Goal: Transaction & Acquisition: Download file/media

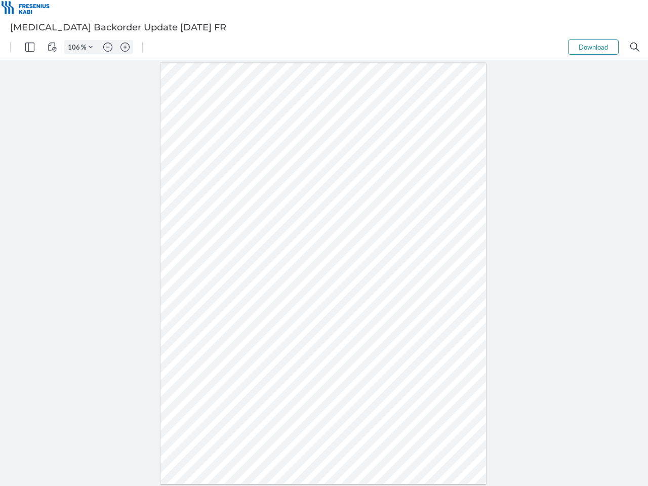
click at [30, 47] on img "Panel" at bounding box center [29, 47] width 9 height 9
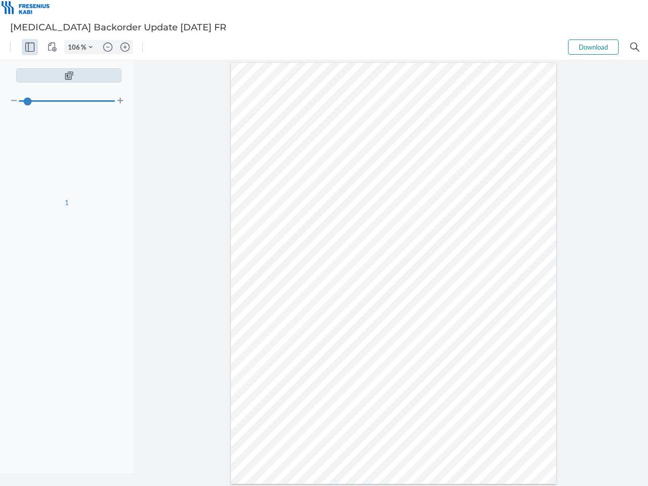
click at [52, 47] on img "View Controls" at bounding box center [52, 47] width 9 height 9
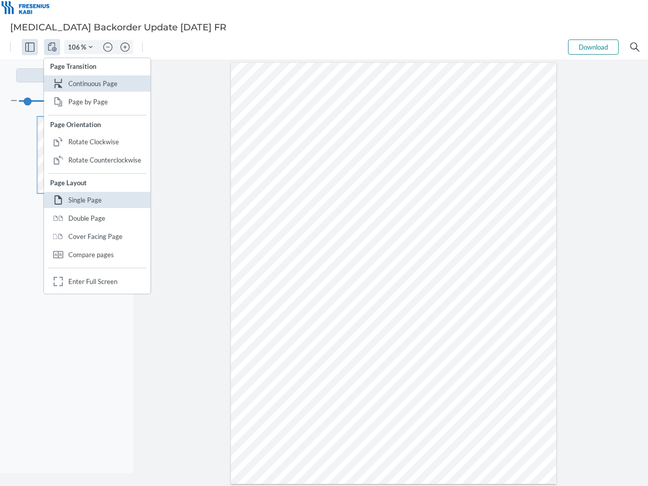
click at [75, 47] on input "106" at bounding box center [73, 47] width 16 height 9
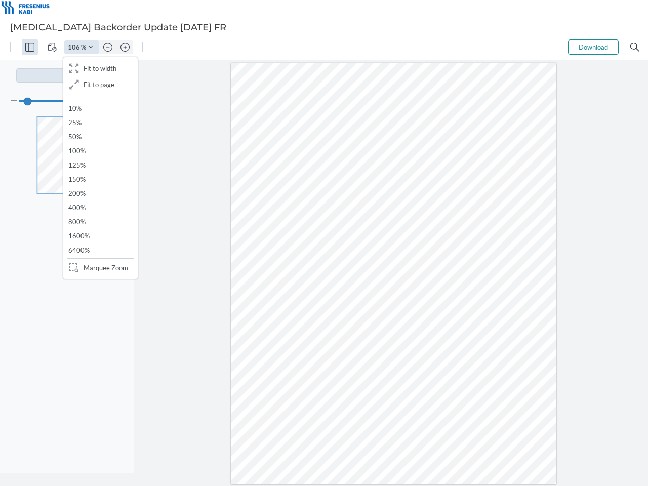
click at [91, 47] on img "Zoom Controls" at bounding box center [91, 47] width 4 height 4
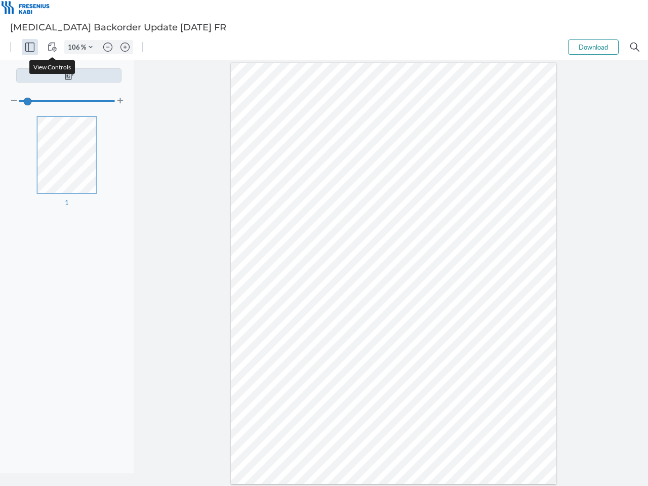
click at [108, 47] on img "Zoom out" at bounding box center [107, 47] width 9 height 9
click at [125, 47] on img "Zoom in" at bounding box center [125, 47] width 9 height 9
type input "106"
click at [594, 47] on button "Download" at bounding box center [593, 47] width 51 height 15
click at [635, 47] on img "Search" at bounding box center [635, 47] width 9 height 9
